Goal: Go to known website: Access a specific website the user already knows

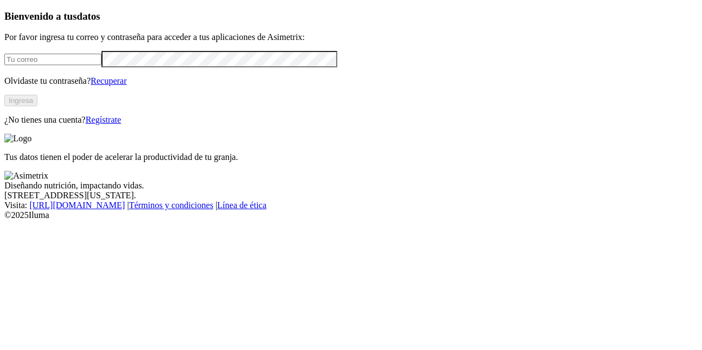
type input "[PERSON_NAME][EMAIL_ADDRESS][PERSON_NAME][DOMAIN_NAME]"
click at [37, 106] on button "Ingresa" at bounding box center [20, 101] width 33 height 12
